Goal: Navigation & Orientation: Find specific page/section

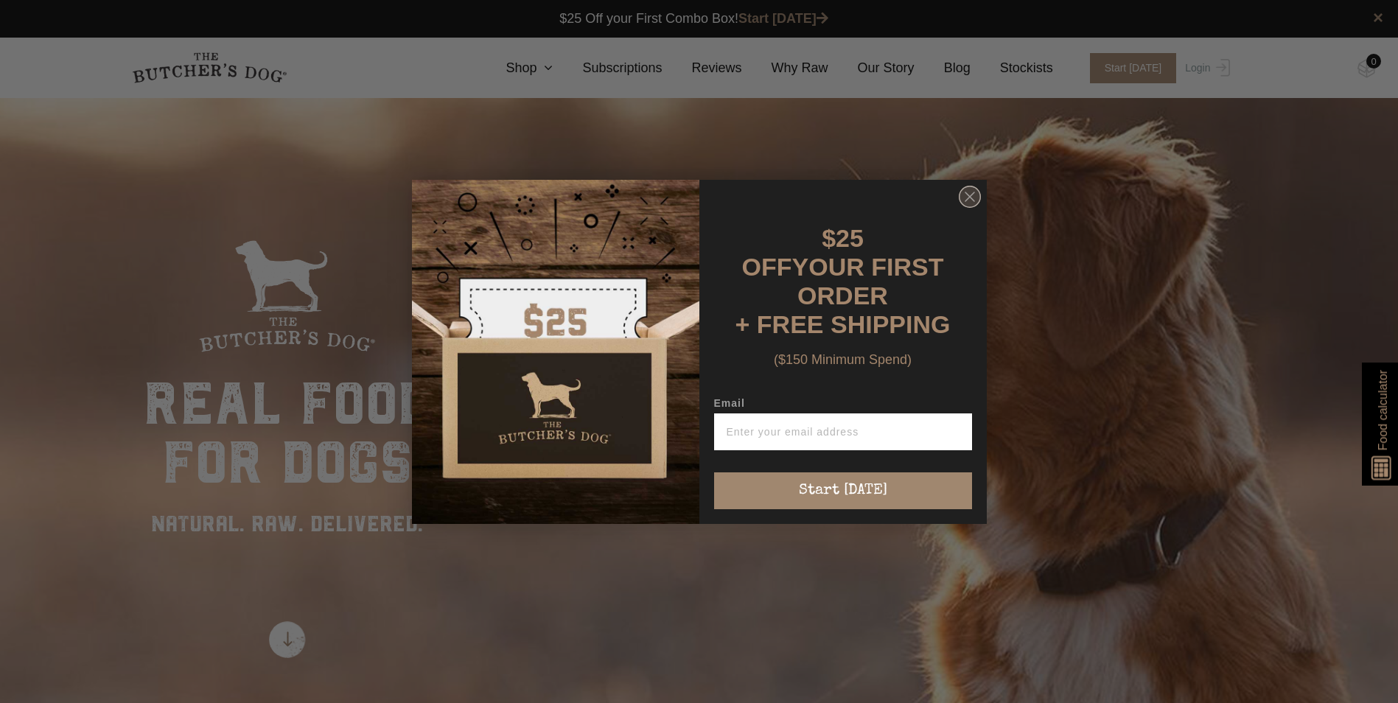
click at [976, 205] on circle "Close dialog" at bounding box center [969, 196] width 21 height 21
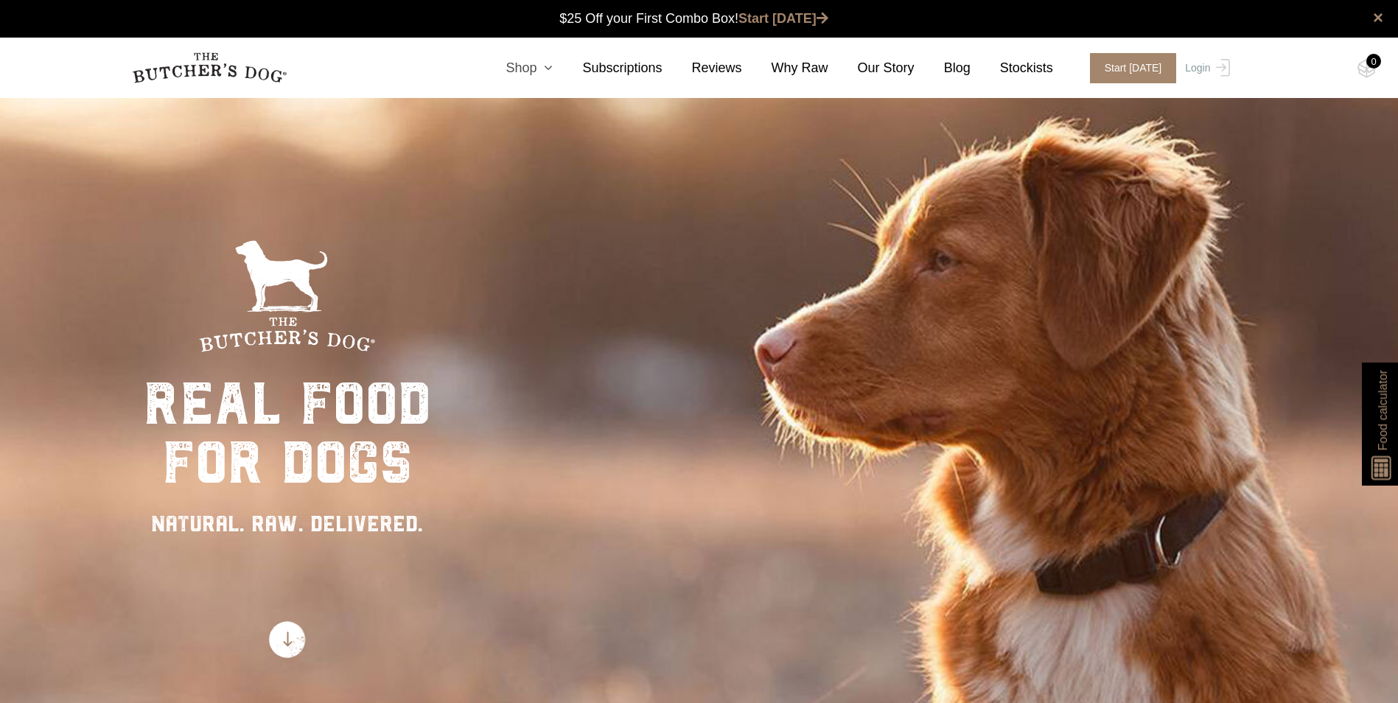
click at [539, 65] on link "Shop" at bounding box center [514, 68] width 77 height 20
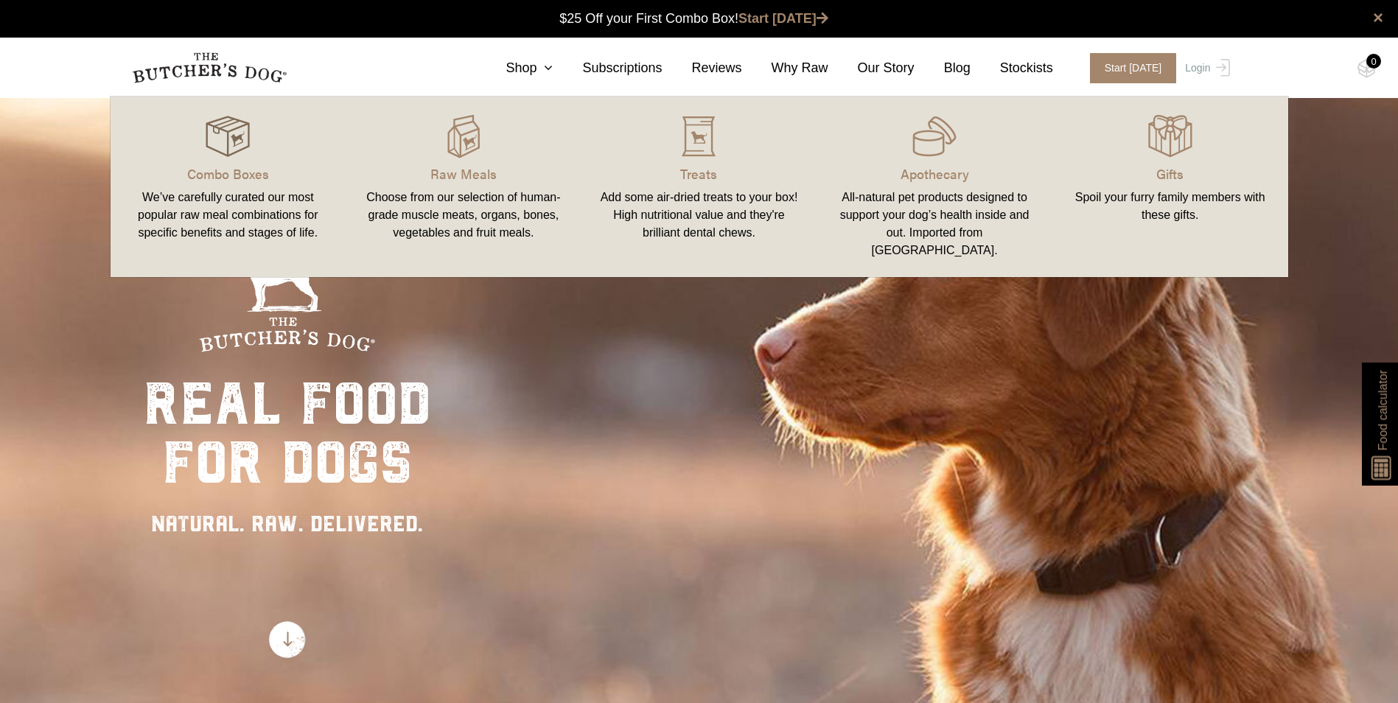
click at [211, 153] on img at bounding box center [228, 136] width 44 height 44
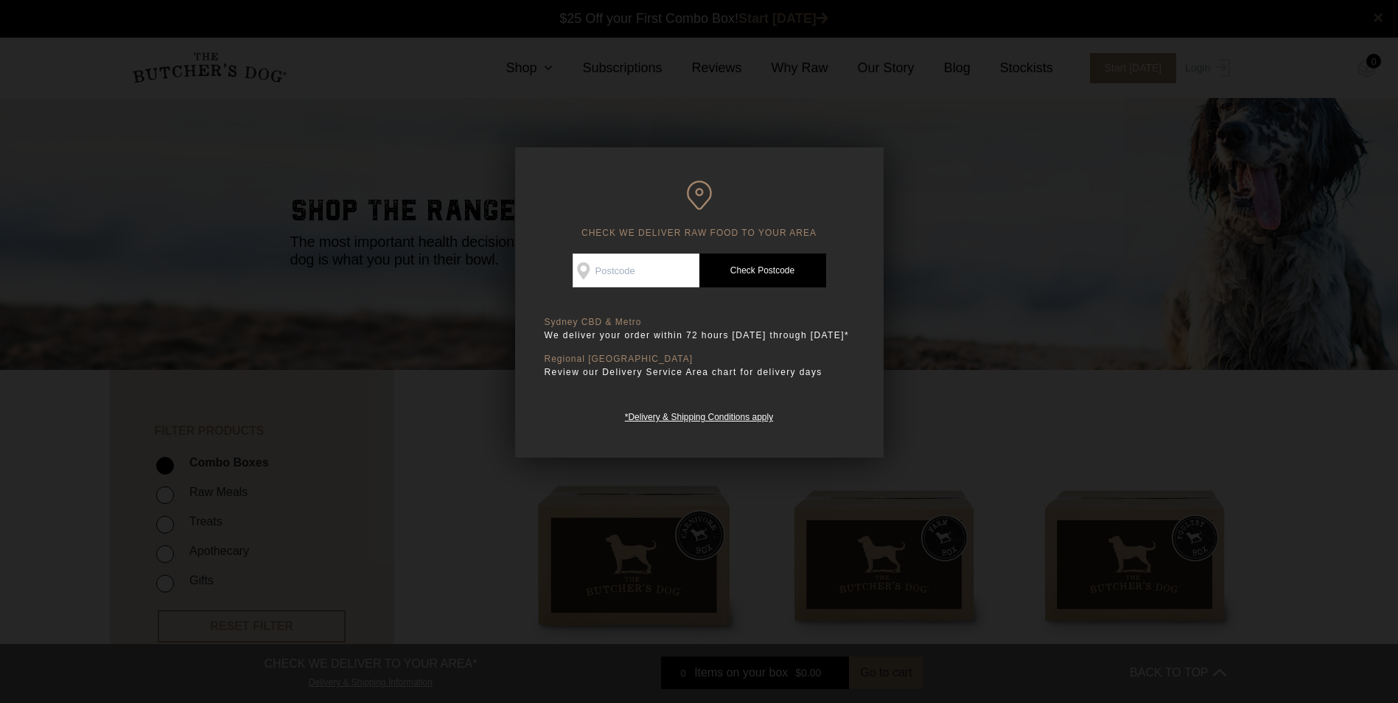
click at [627, 266] on input "Check Availability At" at bounding box center [636, 271] width 127 height 34
type input "2153"
click at [753, 270] on link "Check Postcode" at bounding box center [762, 271] width 127 height 34
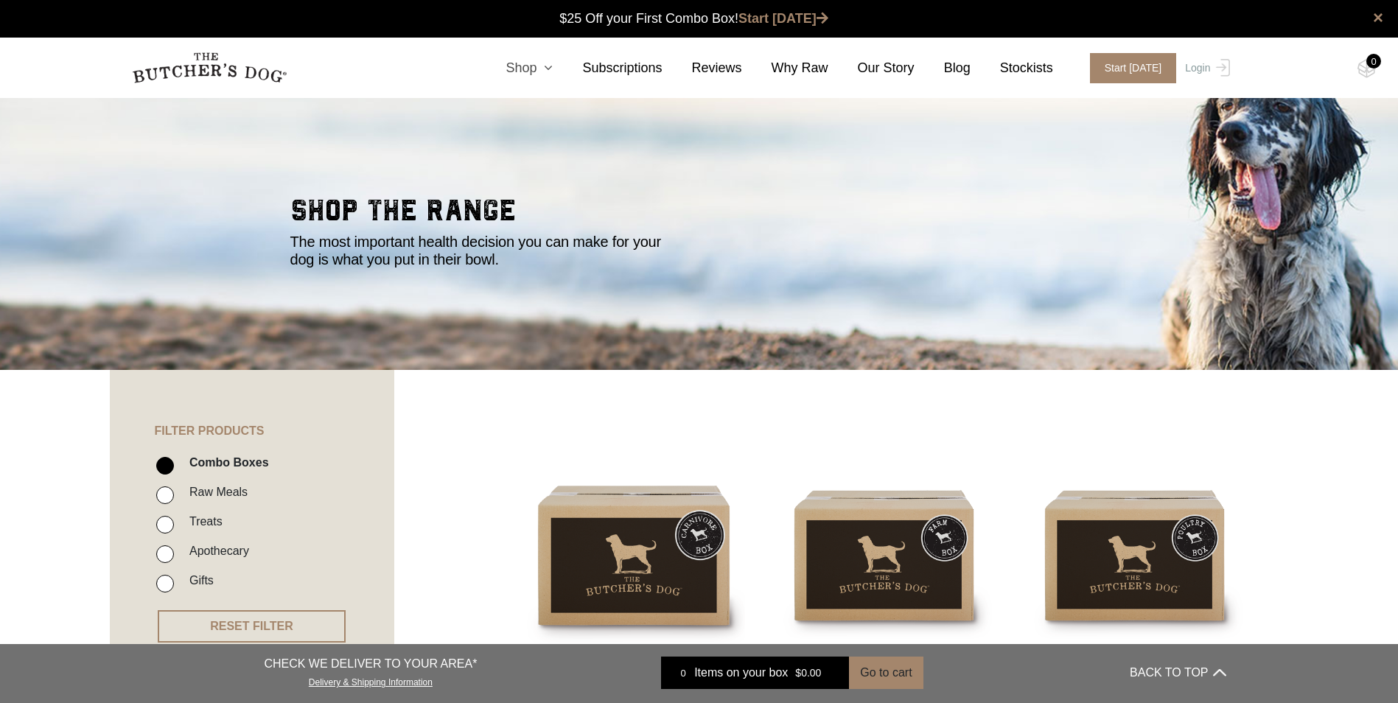
click at [553, 74] on icon at bounding box center [545, 67] width 16 height 13
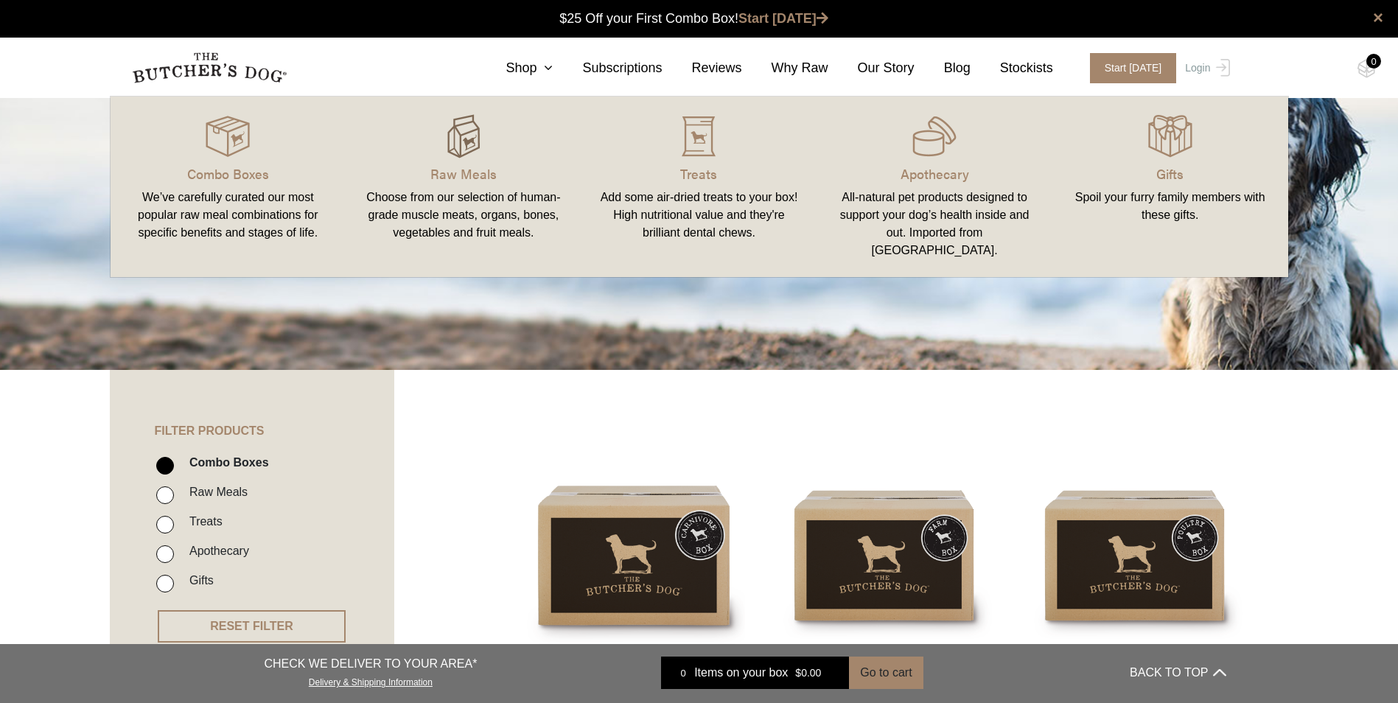
click at [484, 137] on img at bounding box center [463, 136] width 44 height 44
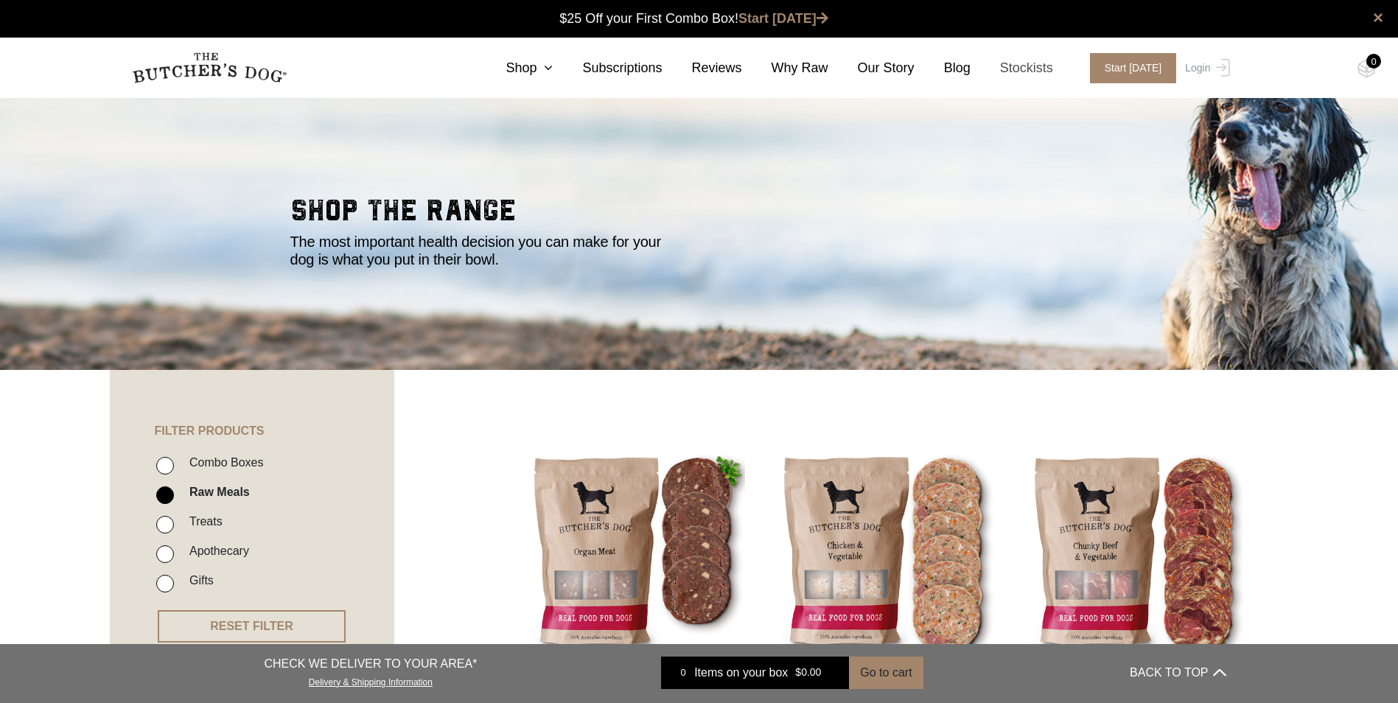
click at [1040, 68] on link "Stockists" at bounding box center [1012, 68] width 83 height 20
